Goal: Task Accomplishment & Management: Use online tool/utility

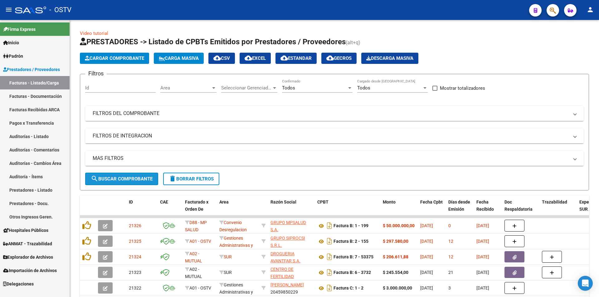
click at [118, 176] on span "search Buscar Comprobante" at bounding box center [122, 179] width 62 height 6
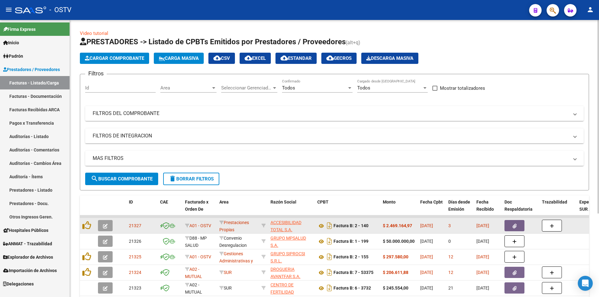
click at [107, 224] on icon "button" at bounding box center [105, 226] width 5 height 5
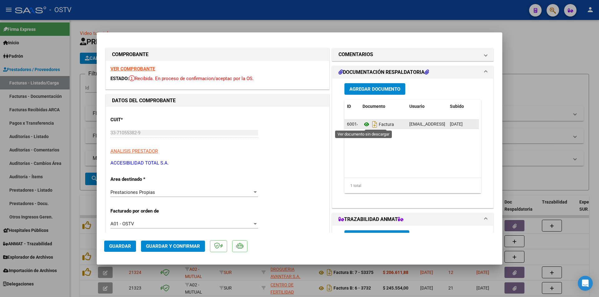
click at [364, 125] on icon at bounding box center [367, 124] width 8 height 7
click at [73, 70] on div at bounding box center [299, 148] width 599 height 297
type input "$ 0,00"
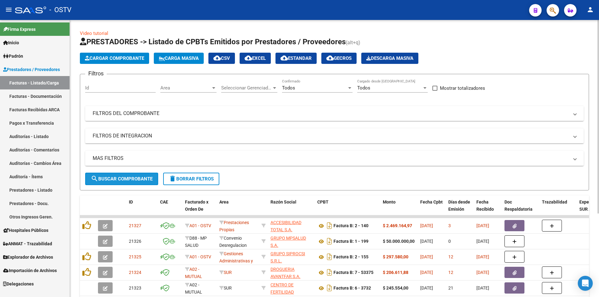
click at [127, 182] on button "search Buscar Comprobante" at bounding box center [121, 179] width 73 height 12
click at [122, 174] on button "search Buscar Comprobante" at bounding box center [121, 179] width 73 height 12
click at [123, 178] on span "search Buscar Comprobante" at bounding box center [122, 179] width 62 height 6
click at [123, 177] on span "search Buscar Comprobante" at bounding box center [122, 179] width 62 height 6
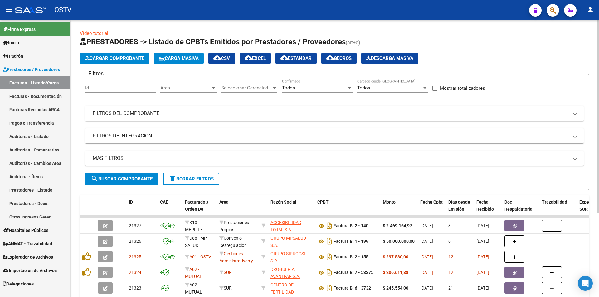
click at [123, 177] on span "search Buscar Comprobante" at bounding box center [122, 179] width 62 height 6
click at [126, 176] on span "search Buscar Comprobante" at bounding box center [122, 179] width 62 height 6
click at [122, 176] on span "search Buscar Comprobante" at bounding box center [122, 179] width 62 height 6
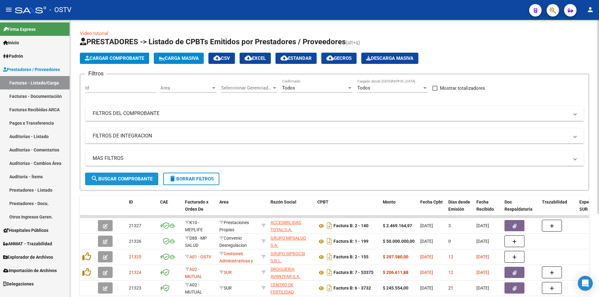
click at [122, 176] on button "search Buscar Comprobante" at bounding box center [121, 179] width 73 height 12
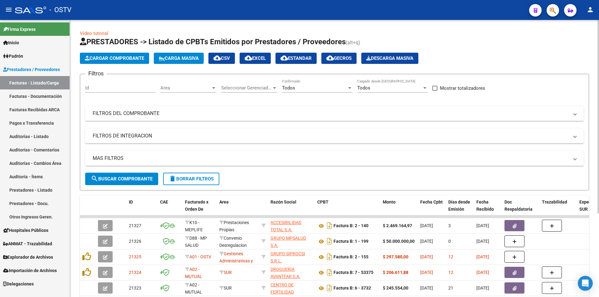
click at [122, 176] on button "search Buscar Comprobante" at bounding box center [121, 179] width 73 height 12
click at [123, 176] on span "search Buscar Comprobante" at bounding box center [122, 179] width 62 height 6
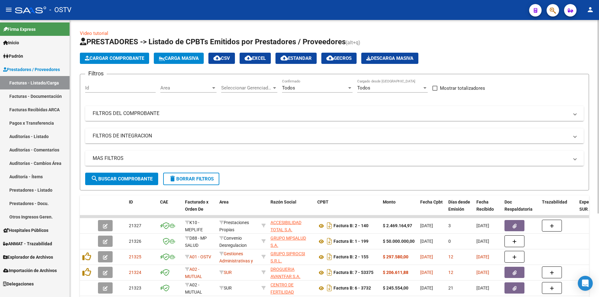
click at [123, 176] on span "search Buscar Comprobante" at bounding box center [122, 179] width 62 height 6
click at [123, 176] on button "search Buscar Comprobante" at bounding box center [121, 179] width 73 height 12
click at [122, 178] on span "search Buscar Comprobante" at bounding box center [122, 179] width 62 height 6
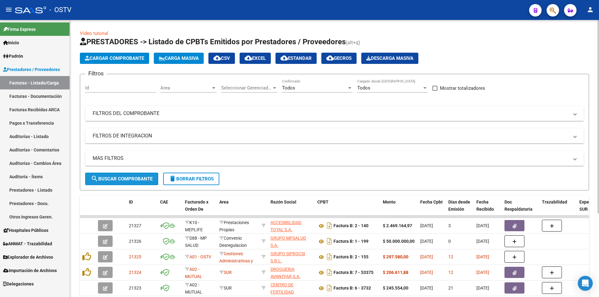
click at [120, 178] on span "search Buscar Comprobante" at bounding box center [122, 179] width 62 height 6
click at [123, 178] on span "search Buscar Comprobante" at bounding box center [122, 179] width 62 height 6
click at [120, 175] on button "search Buscar Comprobante" at bounding box center [121, 179] width 73 height 12
click at [122, 183] on button "search Buscar Comprobante" at bounding box center [121, 179] width 73 height 12
click at [109, 182] on span "search Buscar Comprobante" at bounding box center [122, 179] width 62 height 6
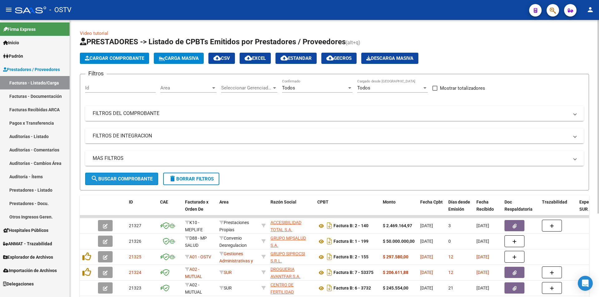
click at [122, 176] on span "search Buscar Comprobante" at bounding box center [122, 179] width 62 height 6
click at [124, 177] on span "search Buscar Comprobante" at bounding box center [122, 179] width 62 height 6
click at [123, 178] on span "search Buscar Comprobante" at bounding box center [122, 179] width 62 height 6
click at [123, 176] on span "search Buscar Comprobante" at bounding box center [122, 179] width 62 height 6
click at [125, 182] on button "search Buscar Comprobante" at bounding box center [121, 179] width 73 height 12
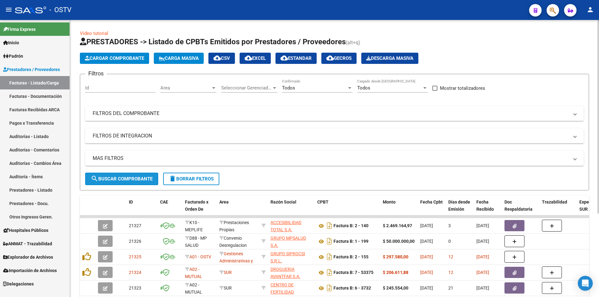
click at [121, 176] on span "search Buscar Comprobante" at bounding box center [122, 179] width 62 height 6
click at [124, 177] on span "search Buscar Comprobante" at bounding box center [122, 179] width 62 height 6
click at [125, 176] on span "search Buscar Comprobante" at bounding box center [122, 179] width 62 height 6
click at [128, 175] on button "search Buscar Comprobante" at bounding box center [121, 179] width 73 height 12
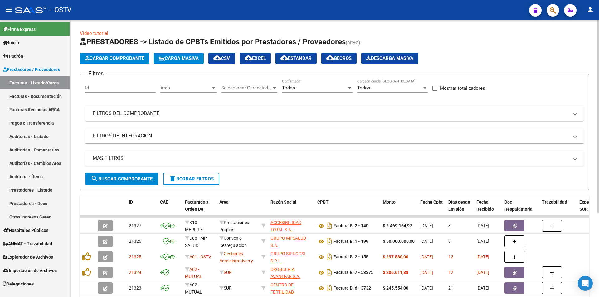
click at [123, 178] on span "search Buscar Comprobante" at bounding box center [122, 179] width 62 height 6
click at [123, 177] on span "search Buscar Comprobante" at bounding box center [122, 179] width 62 height 6
click at [123, 176] on button "search Buscar Comprobante" at bounding box center [121, 179] width 73 height 12
click at [121, 175] on button "search Buscar Comprobante" at bounding box center [121, 179] width 73 height 12
click at [121, 174] on button "search Buscar Comprobante" at bounding box center [121, 179] width 73 height 12
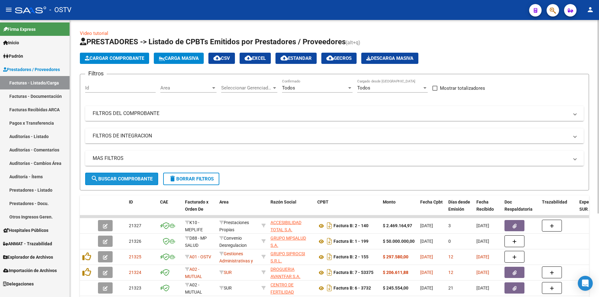
click at [123, 176] on span "search Buscar Comprobante" at bounding box center [122, 179] width 62 height 6
click at [124, 177] on span "search Buscar Comprobante" at bounding box center [122, 179] width 62 height 6
click at [118, 177] on span "search Buscar Comprobante" at bounding box center [122, 179] width 62 height 6
click at [126, 175] on button "search Buscar Comprobante" at bounding box center [121, 179] width 73 height 12
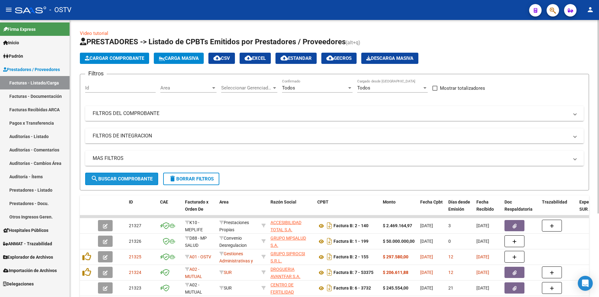
click at [126, 175] on button "search Buscar Comprobante" at bounding box center [121, 179] width 73 height 12
click at [124, 176] on button "search Buscar Comprobante" at bounding box center [121, 179] width 73 height 12
click at [123, 177] on span "search Buscar Comprobante" at bounding box center [122, 179] width 62 height 6
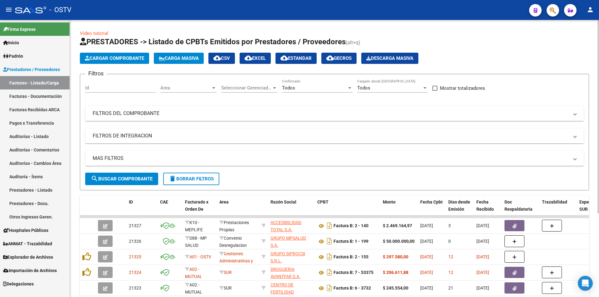
click at [123, 177] on span "search Buscar Comprobante" at bounding box center [122, 179] width 62 height 6
click at [121, 177] on span "search Buscar Comprobante" at bounding box center [122, 179] width 62 height 6
click at [124, 177] on span "search Buscar Comprobante" at bounding box center [122, 179] width 62 height 6
click at [124, 176] on span "search Buscar Comprobante" at bounding box center [122, 179] width 62 height 6
click at [124, 180] on span "search Buscar Comprobante" at bounding box center [122, 179] width 62 height 6
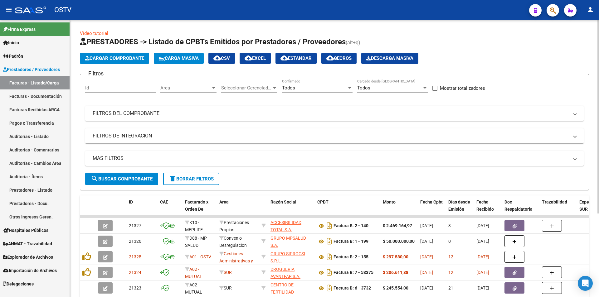
click at [124, 180] on span "search Buscar Comprobante" at bounding box center [122, 179] width 62 height 6
click at [124, 178] on span "search Buscar Comprobante" at bounding box center [122, 179] width 62 height 6
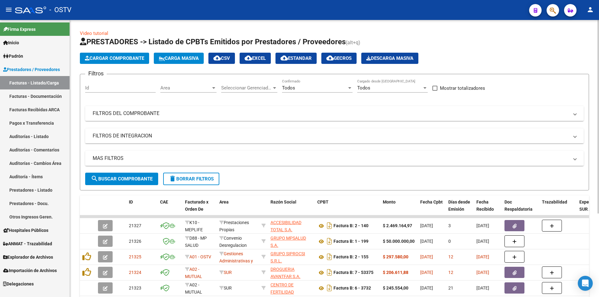
click at [124, 178] on span "search Buscar Comprobante" at bounding box center [122, 179] width 62 height 6
click at [123, 177] on span "search Buscar Comprobante" at bounding box center [122, 179] width 62 height 6
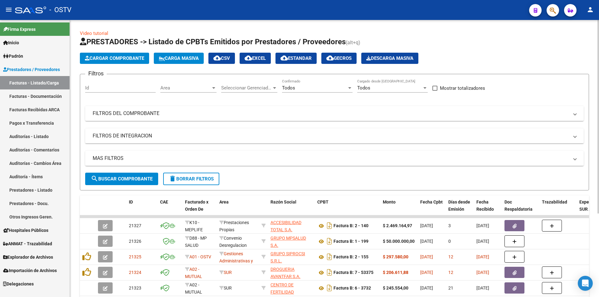
click at [123, 177] on span "search Buscar Comprobante" at bounding box center [122, 179] width 62 height 6
click at [124, 175] on button "search Buscar Comprobante" at bounding box center [121, 179] width 73 height 12
click at [124, 174] on button "search Buscar Comprobante" at bounding box center [121, 179] width 73 height 12
click at [125, 177] on span "search Buscar Comprobante" at bounding box center [122, 179] width 62 height 6
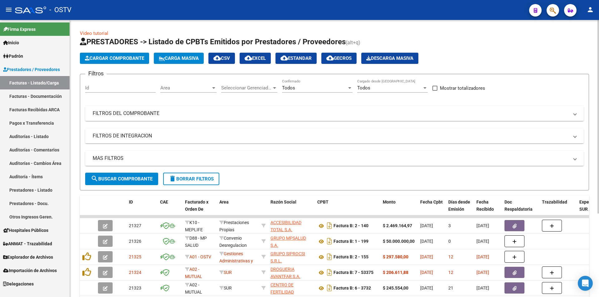
click at [125, 177] on span "search Buscar Comprobante" at bounding box center [122, 179] width 62 height 6
click at [120, 177] on span "search Buscar Comprobante" at bounding box center [122, 179] width 62 height 6
click at [124, 179] on span "search Buscar Comprobante" at bounding box center [122, 179] width 62 height 6
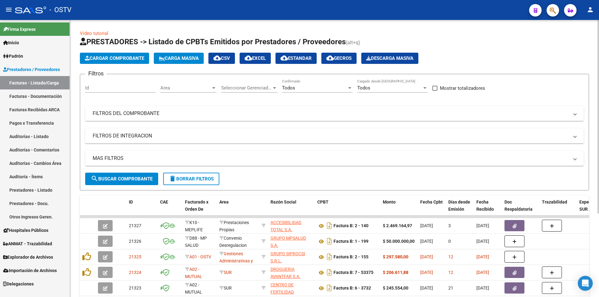
click at [124, 178] on span "search Buscar Comprobante" at bounding box center [122, 179] width 62 height 6
